Goal: Task Accomplishment & Management: Use online tool/utility

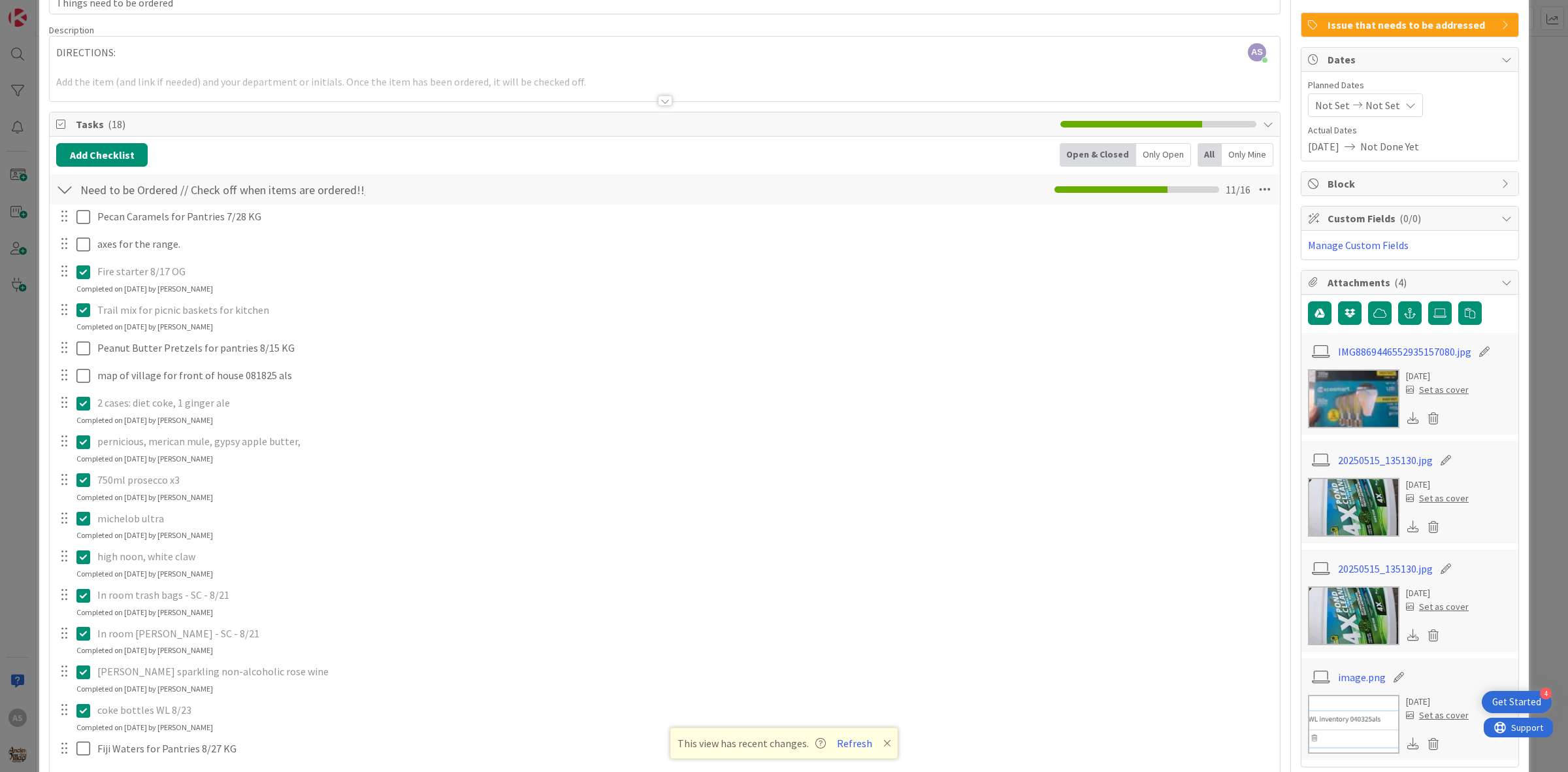
scroll to position [164, 0]
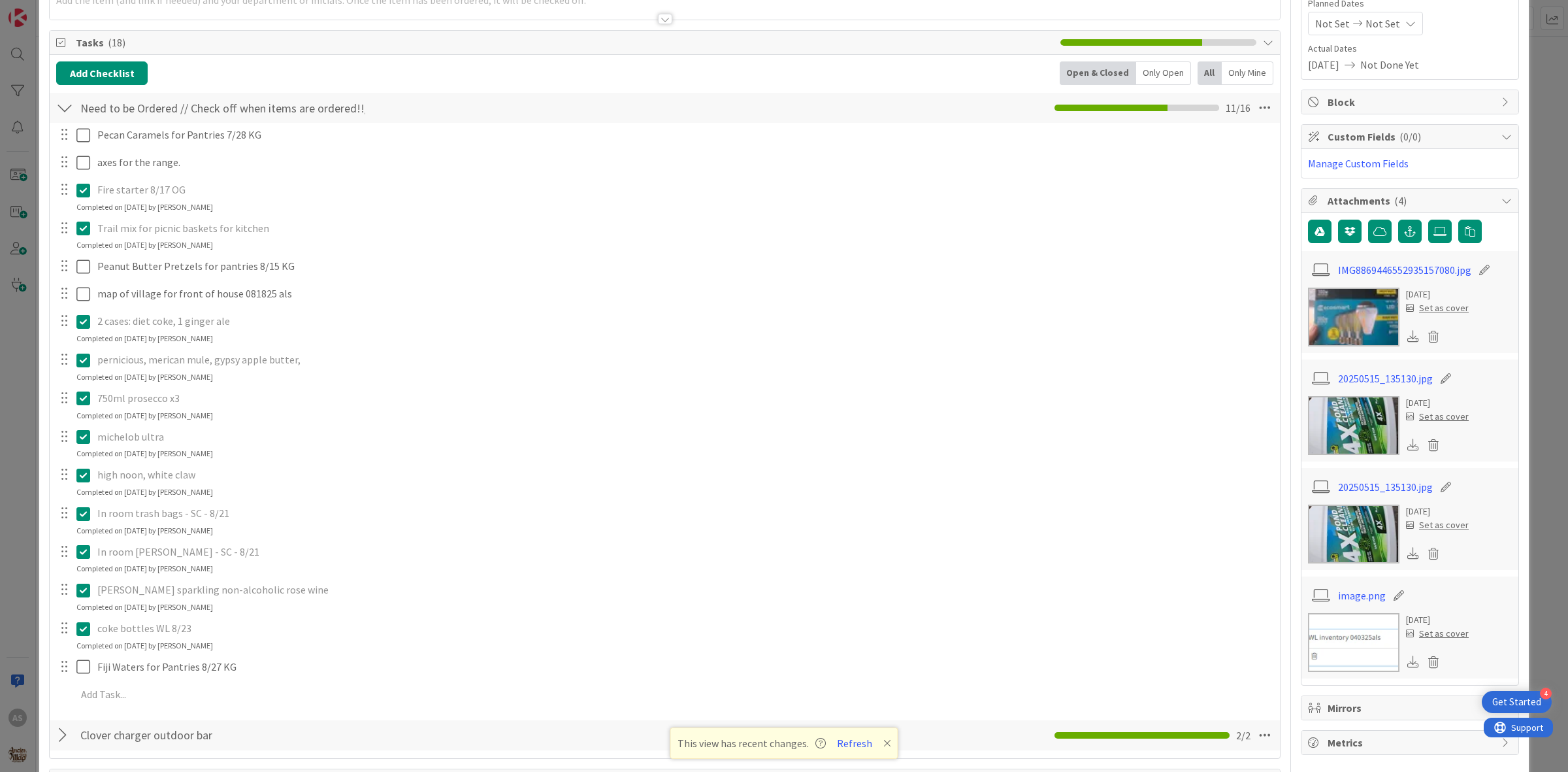
click at [83, 593] on icon at bounding box center [86, 589] width 20 height 16
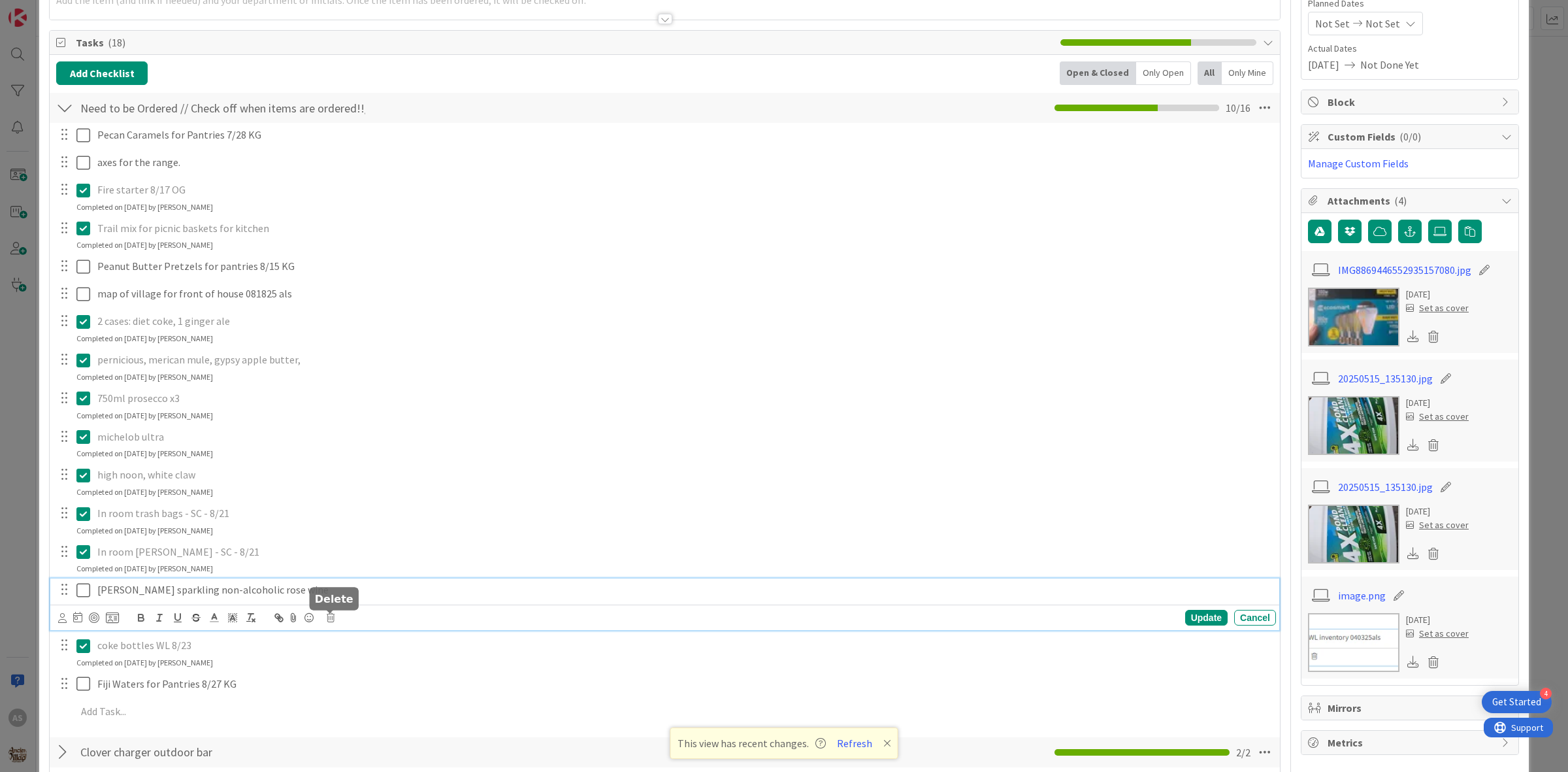
click at [331, 617] on icon at bounding box center [330, 617] width 7 height 9
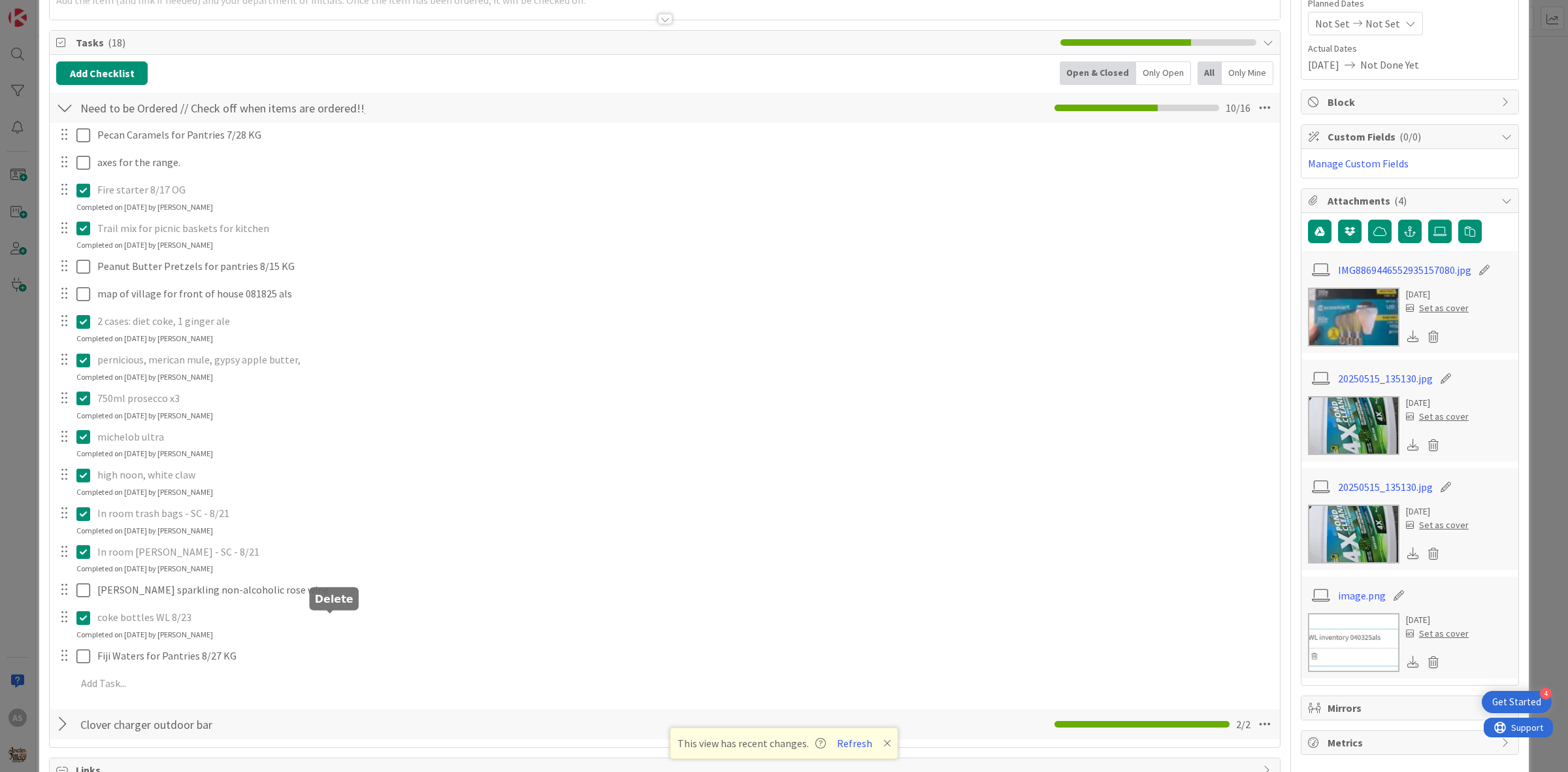
click at [374, 676] on div "Pecan Caramels for Pantries 7/28 KG Update Cancel axes for the range. Update Ca…" at bounding box center [665, 412] width 1218 height 577
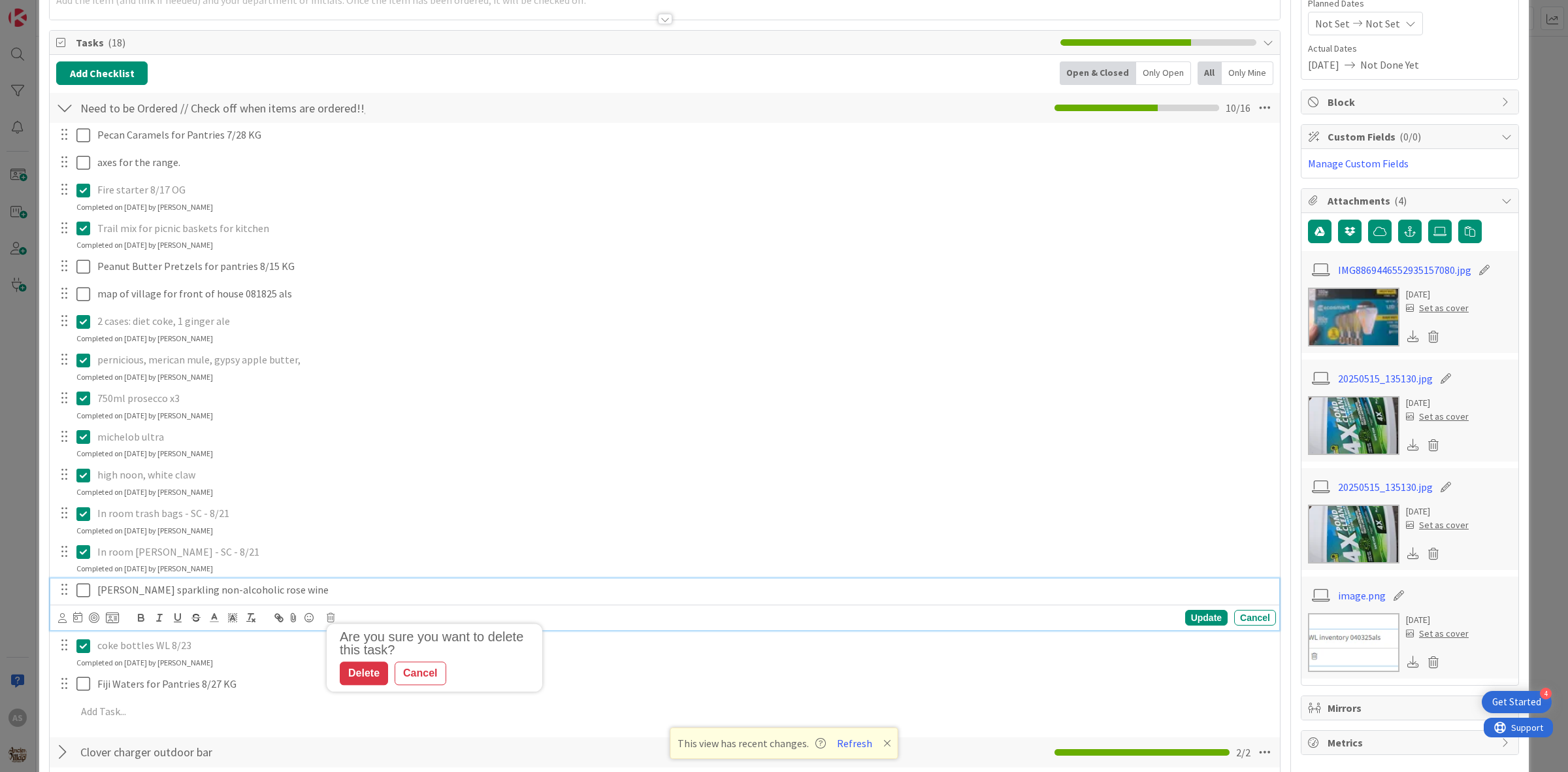
click at [307, 594] on p "[PERSON_NAME] sparkling non-alcoholic rose wine" at bounding box center [684, 589] width 1174 height 15
click at [331, 612] on div "Are you sure you want to delete this task? Delete Cancel Update Cancel" at bounding box center [667, 617] width 1218 height 18
click at [331, 616] on icon at bounding box center [330, 617] width 7 height 9
click at [365, 673] on div "Delete" at bounding box center [364, 673] width 49 height 23
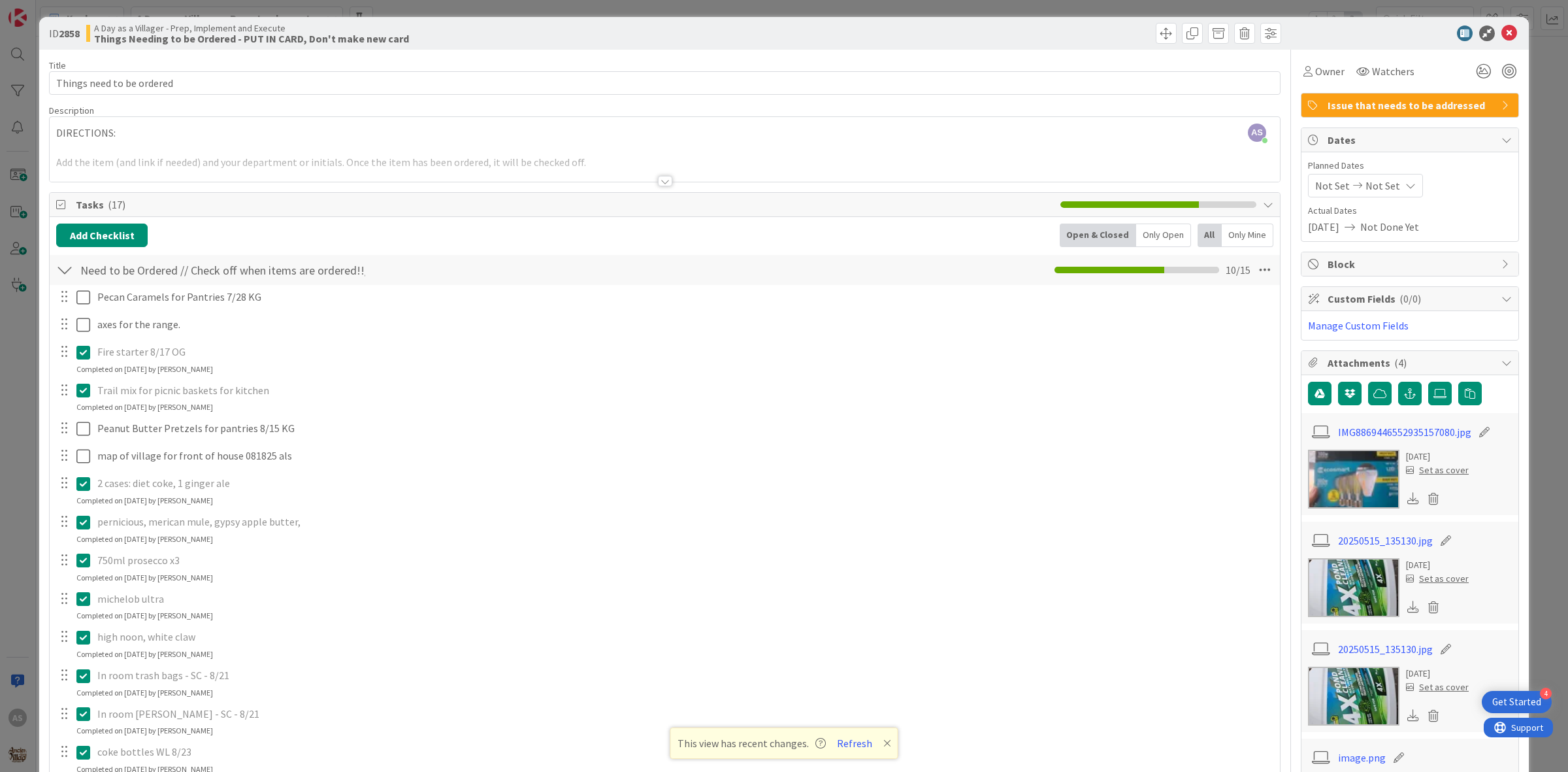
scroll to position [0, 0]
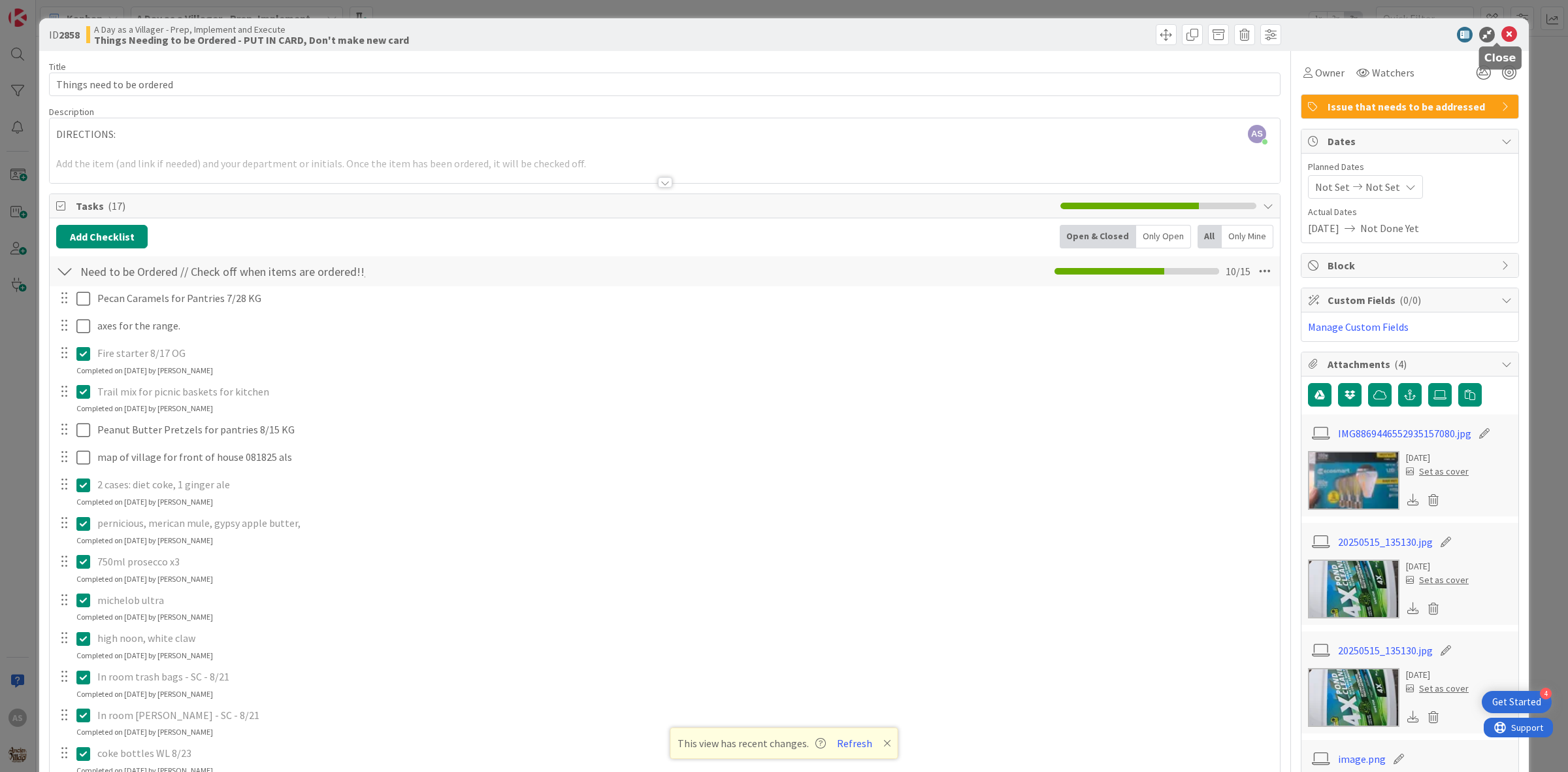
click at [1504, 30] on icon at bounding box center [1509, 34] width 16 height 16
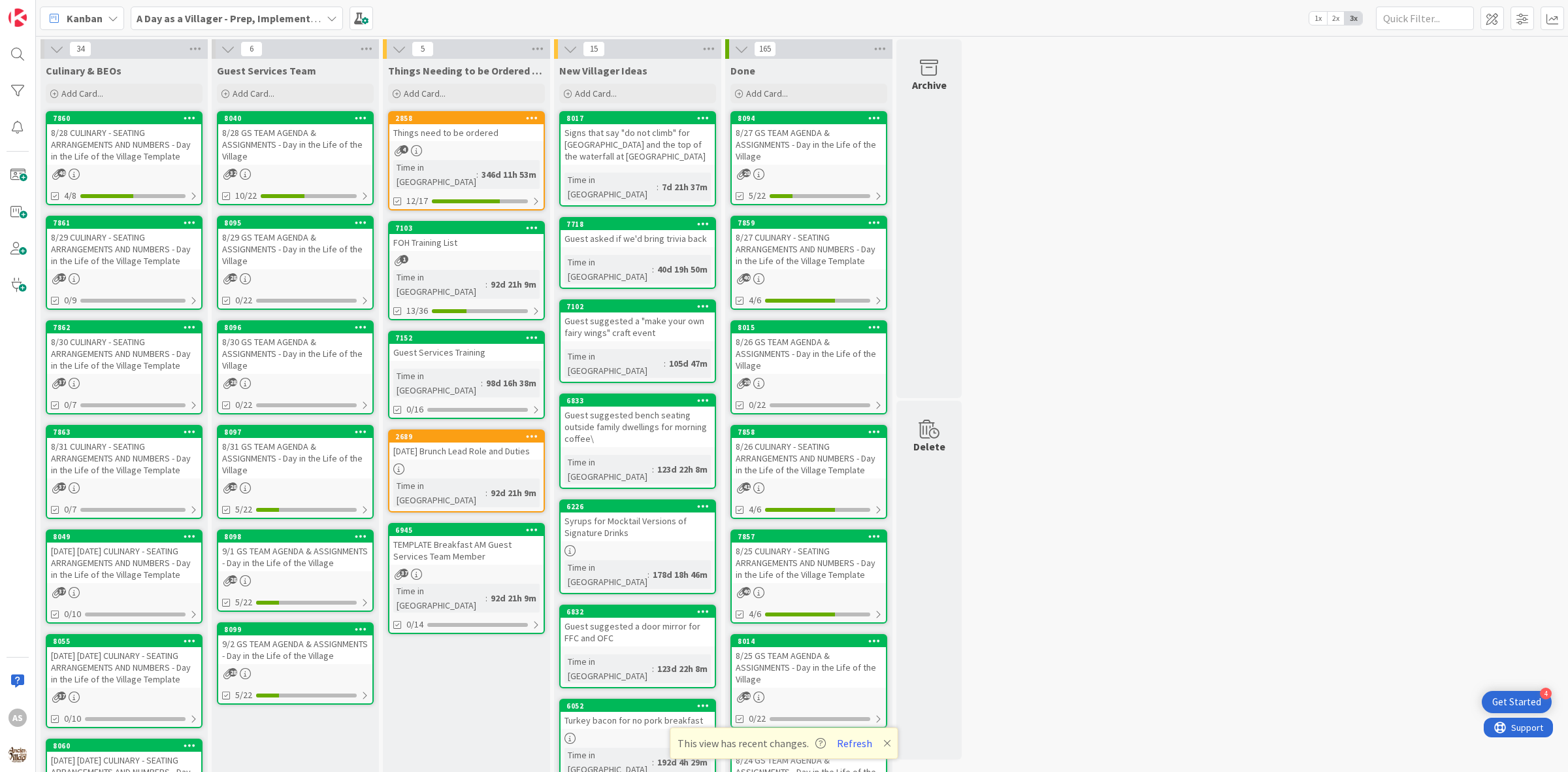
click at [159, 142] on div "8/28 CULINARY - SEATING ARRANGEMENTS AND NUMBERS - Day in the Life of the Villa…" at bounding box center [124, 144] width 155 height 41
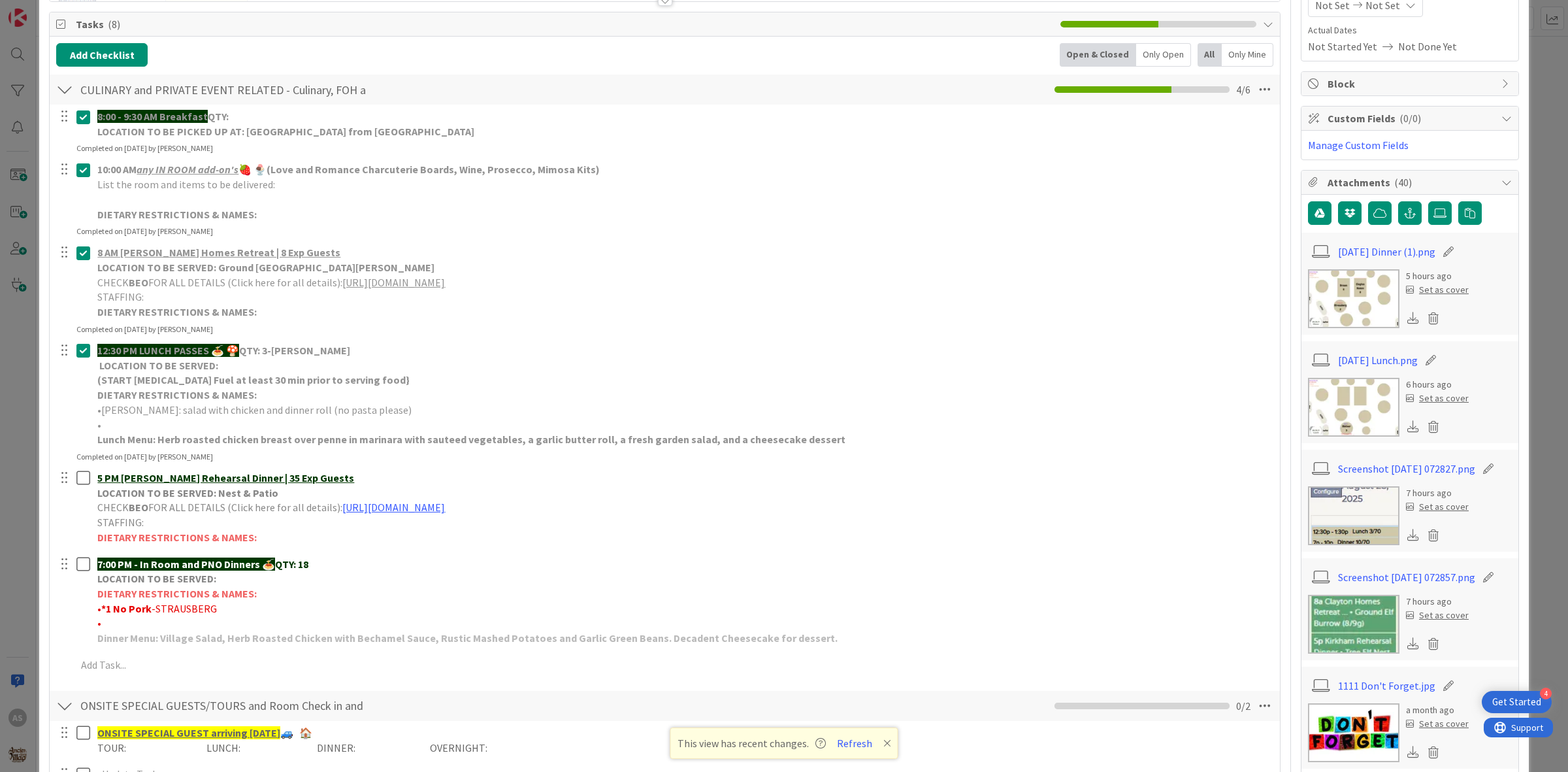
scroll to position [164, 0]
